Goal: Book appointment/travel/reservation

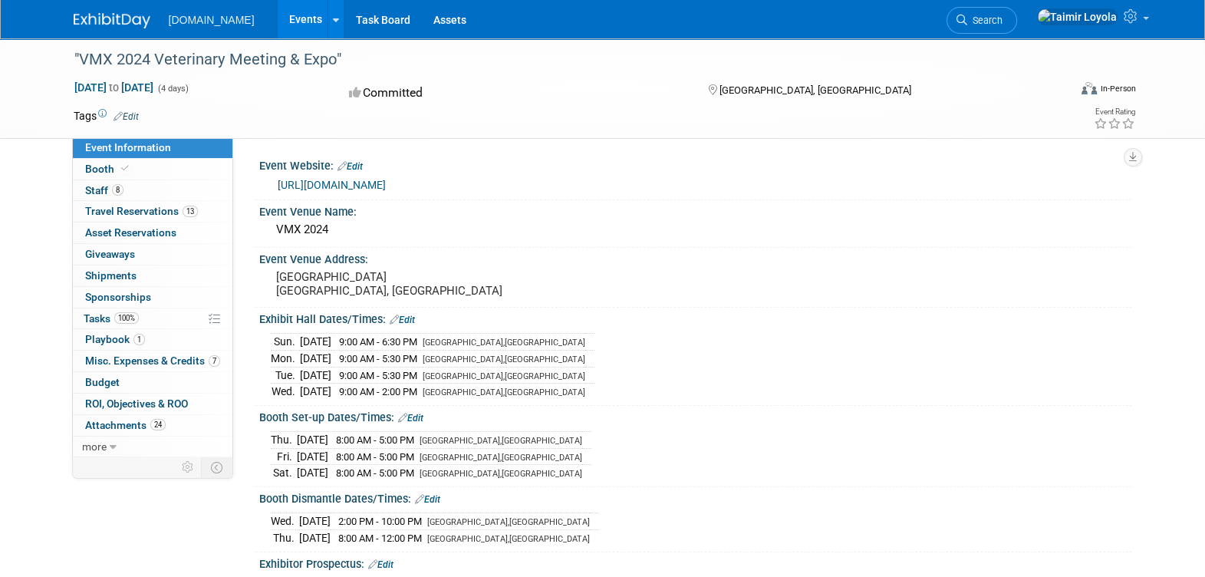
click at [278, 25] on link "Events" at bounding box center [306, 19] width 56 height 38
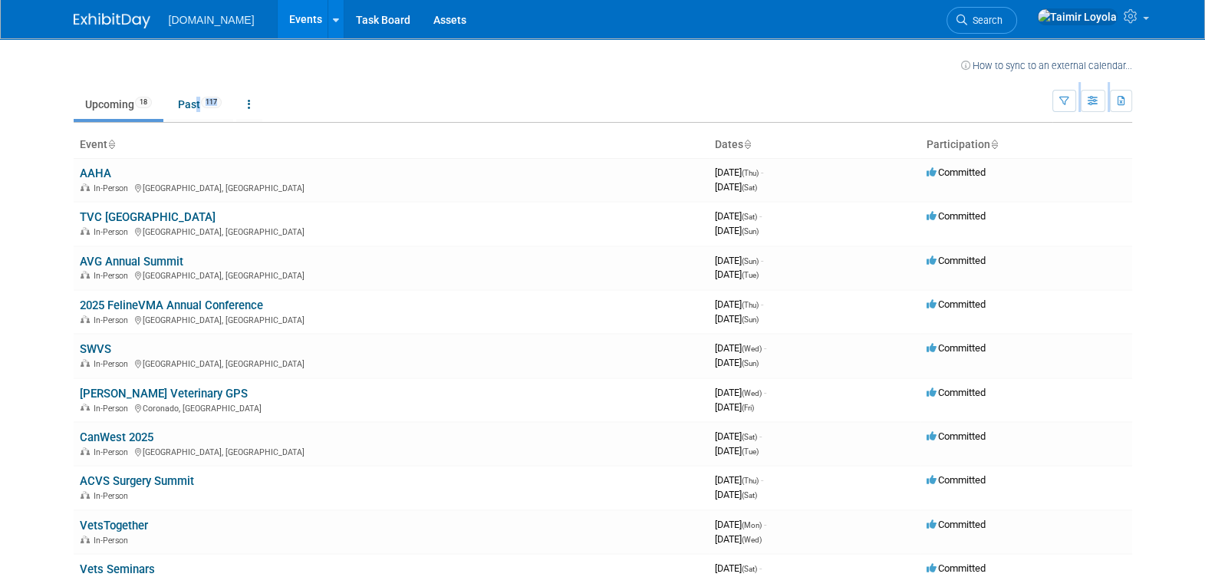
click at [192, 124] on div "How to sync to an external calendar... New Event Duplicate Event Warning There …" at bounding box center [602, 517] width 1081 height 959
click at [419, 334] on td "SWVS In-Person Fort Worth, TX" at bounding box center [391, 356] width 635 height 44
click at [175, 100] on link "Past 117" at bounding box center [199, 104] width 67 height 29
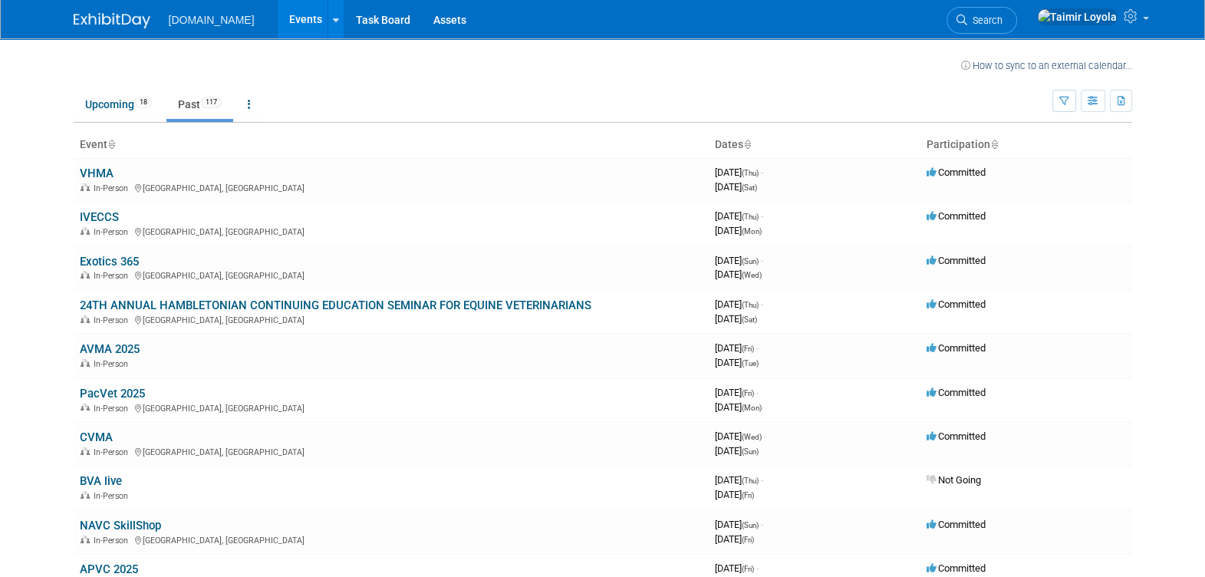
click at [199, 110] on link "Past 117" at bounding box center [199, 104] width 67 height 29
click at [146, 271] on div "In-Person Seattle, WA" at bounding box center [391, 274] width 623 height 12
click at [92, 261] on link "Exotics 365" at bounding box center [109, 262] width 59 height 14
click at [122, 99] on link "Upcoming 18" at bounding box center [119, 104] width 90 height 29
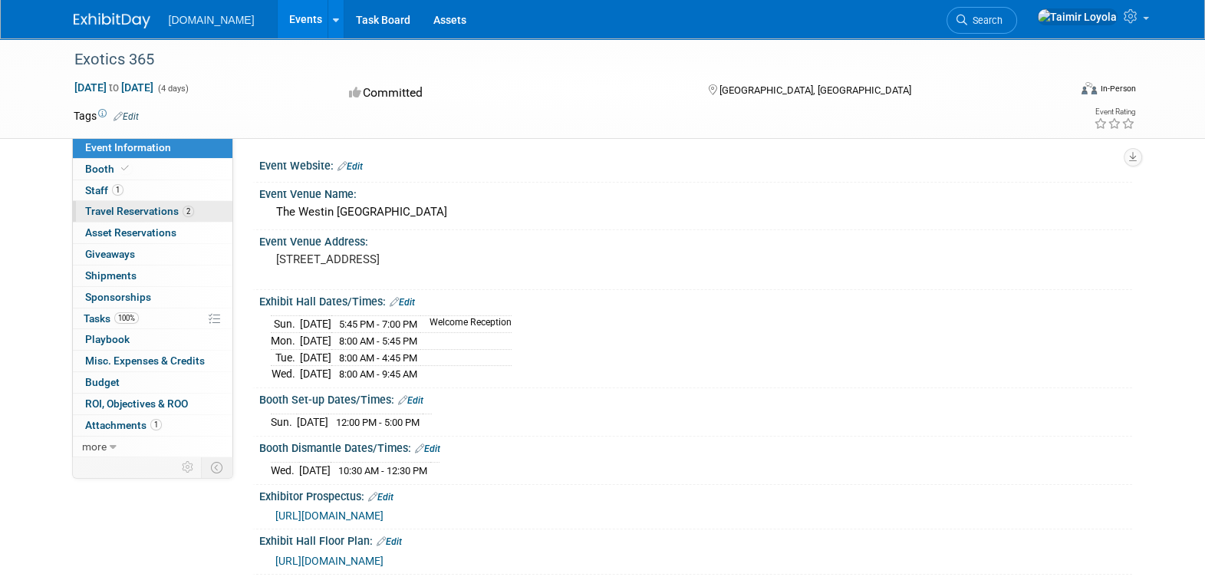
click at [176, 215] on span "Travel Reservations 2" at bounding box center [139, 211] width 109 height 12
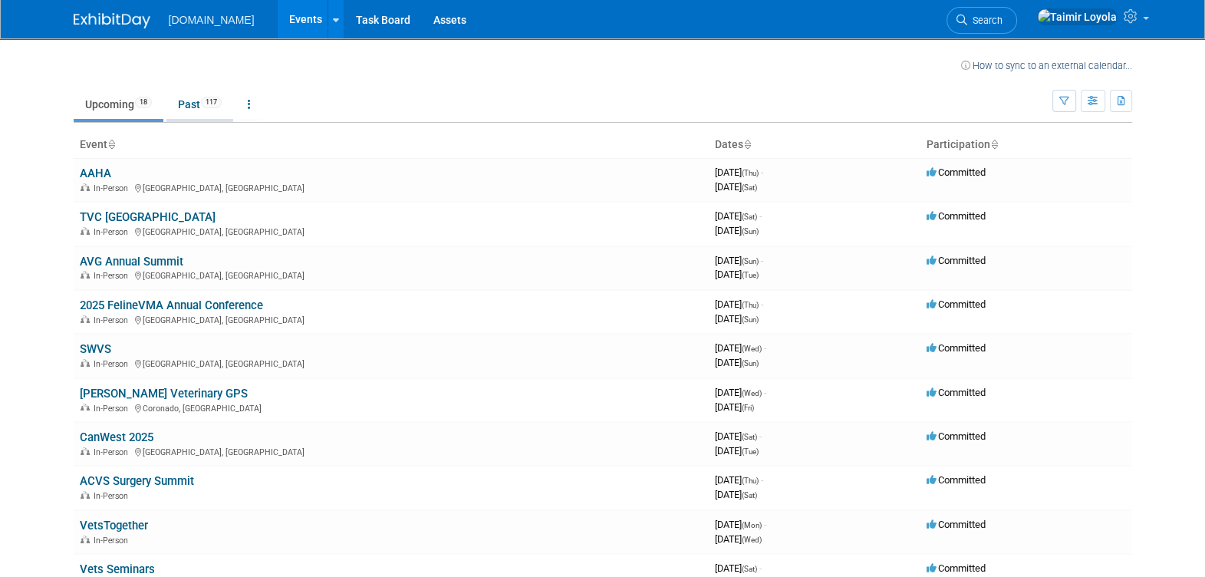
click at [189, 107] on link "Past 117" at bounding box center [199, 104] width 67 height 29
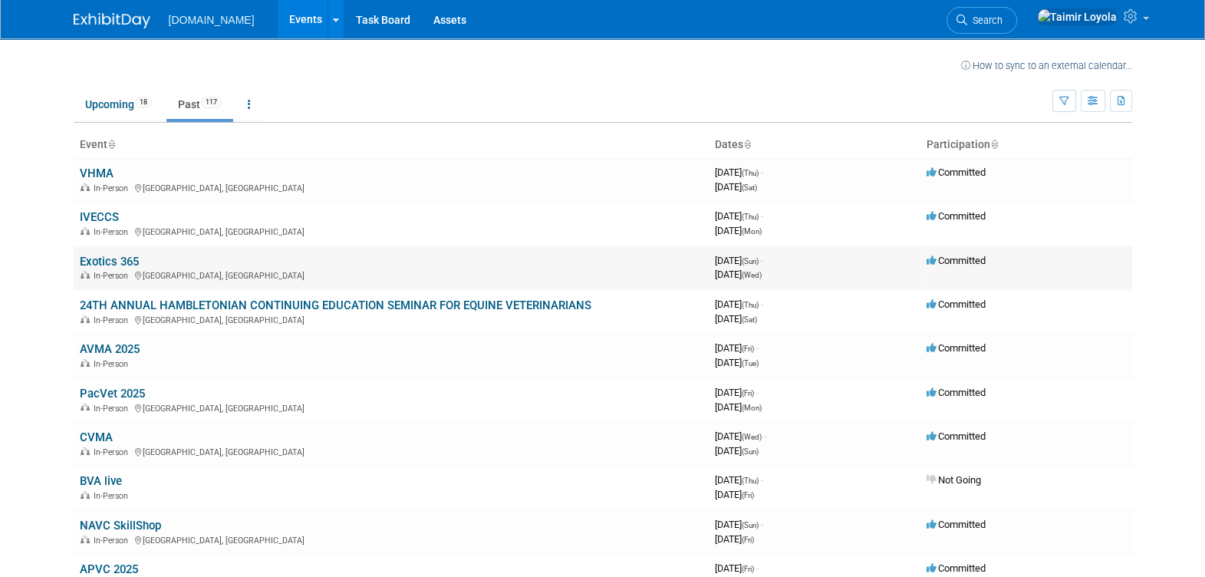
click at [133, 260] on link "Exotics 365" at bounding box center [109, 262] width 59 height 14
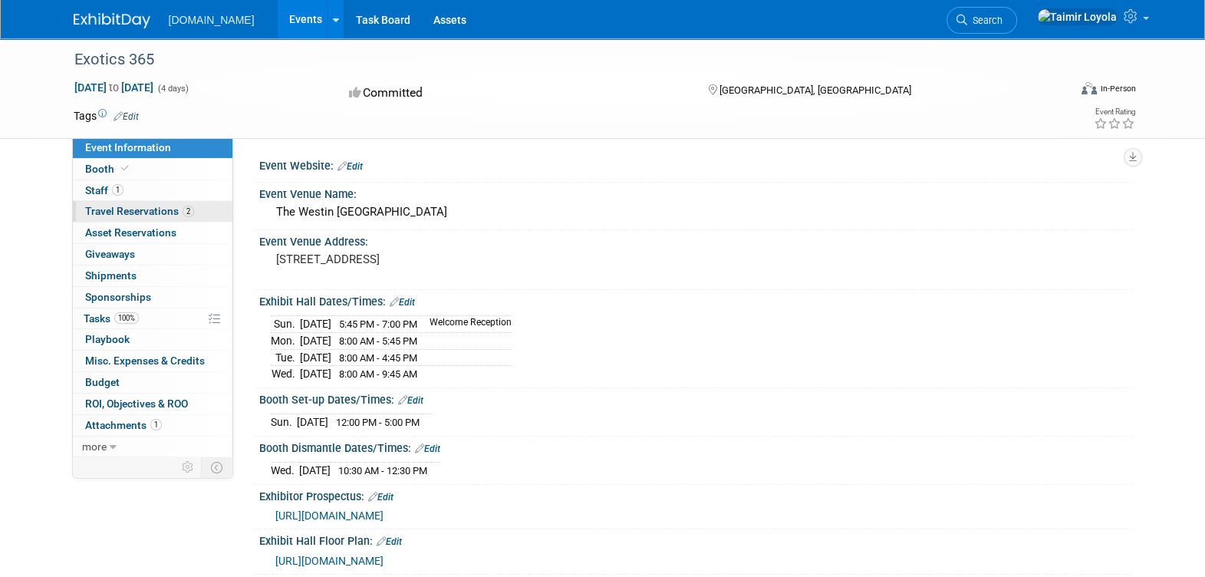
click at [166, 211] on span "Travel Reservations 2" at bounding box center [139, 211] width 109 height 12
